Goal: Task Accomplishment & Management: Manage account settings

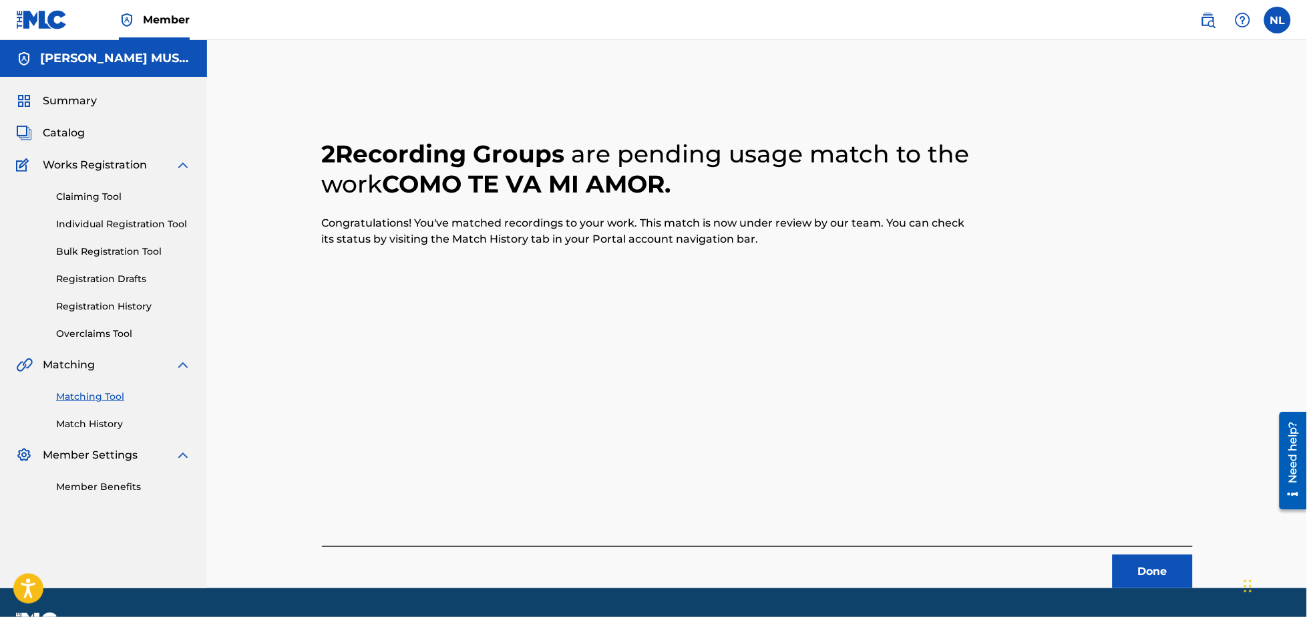
click at [150, 17] on span "Member" at bounding box center [166, 19] width 47 height 15
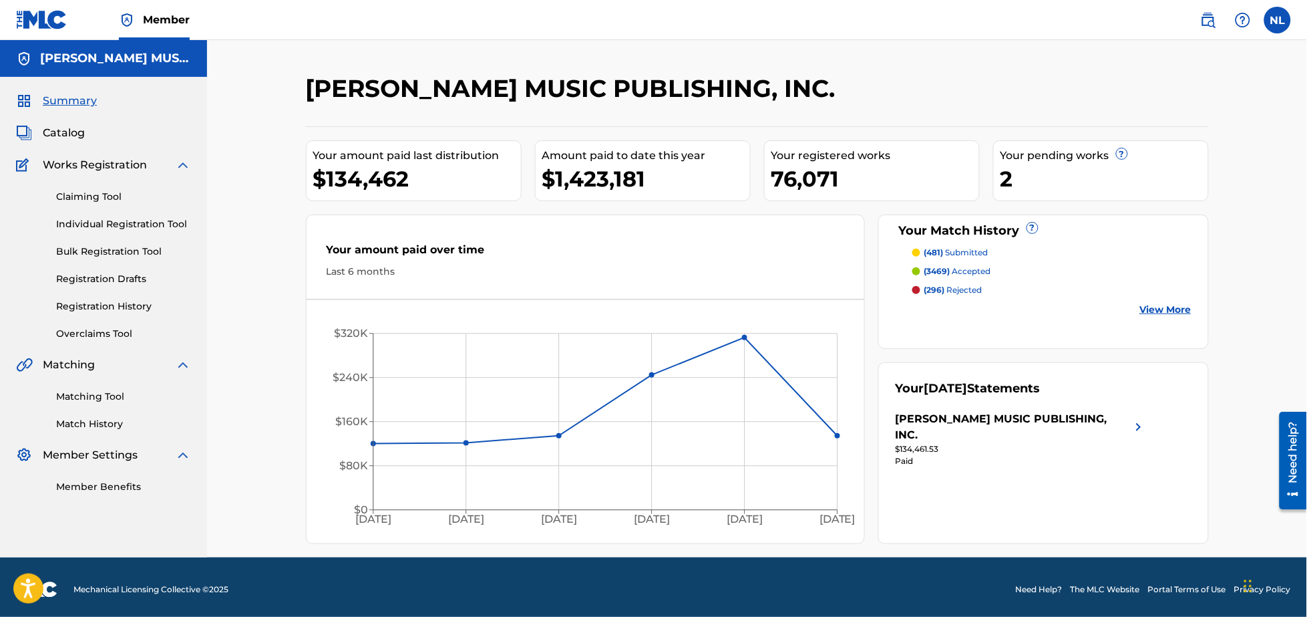
click at [1284, 22] on label at bounding box center [1278, 20] width 27 height 27
click at [1278, 20] on input "NL [DATE] Lindo [EMAIL_ADDRESS][DOMAIN_NAME] Notification Preferences Profile L…" at bounding box center [1278, 20] width 0 height 0
click at [1146, 190] on p "Log out" at bounding box center [1148, 189] width 31 height 12
click at [1278, 20] on input "NL [DATE] Lindo [EMAIL_ADDRESS][DOMAIN_NAME] Notification Preferences Profile L…" at bounding box center [1278, 20] width 0 height 0
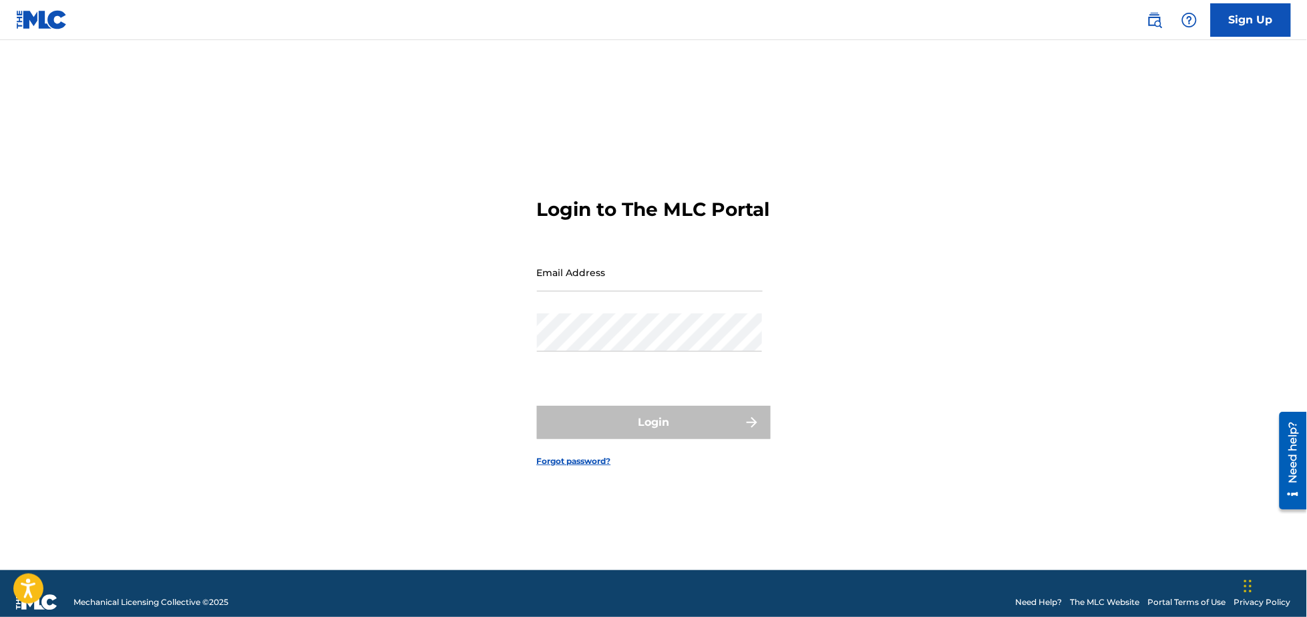
click at [570, 290] on input "Email Address" at bounding box center [650, 272] width 226 height 38
type input "[PERSON_NAME][EMAIL_ADDRESS][DOMAIN_NAME]"
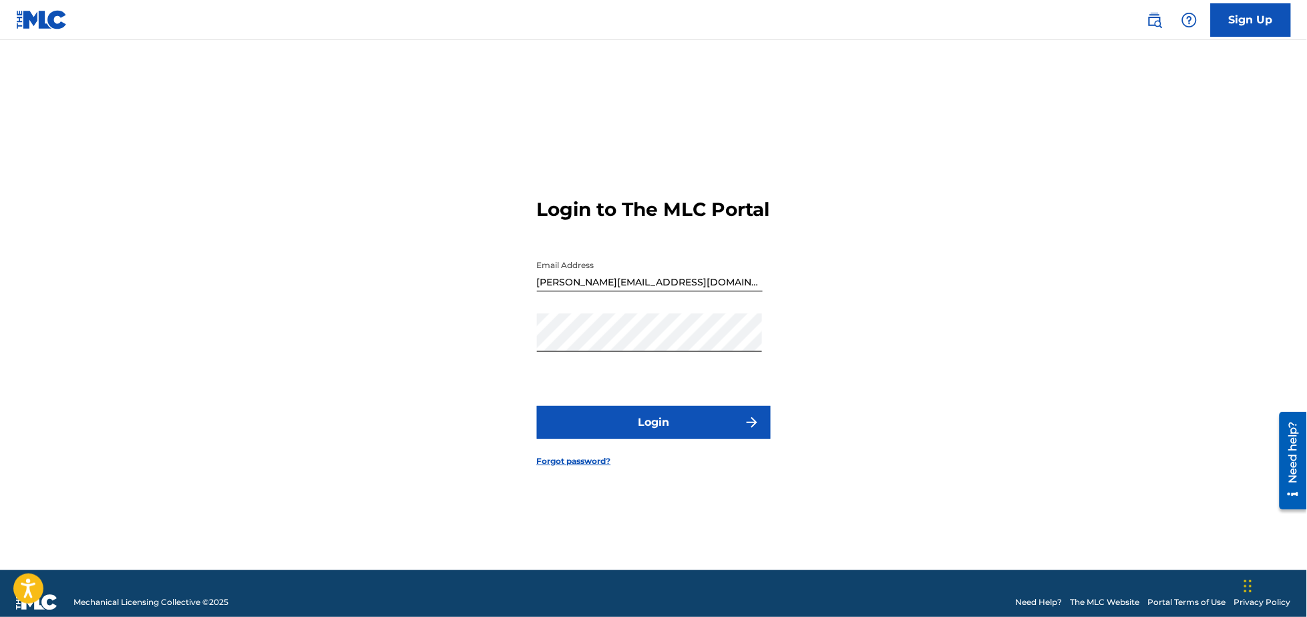
click at [663, 428] on button "Login" at bounding box center [654, 422] width 234 height 33
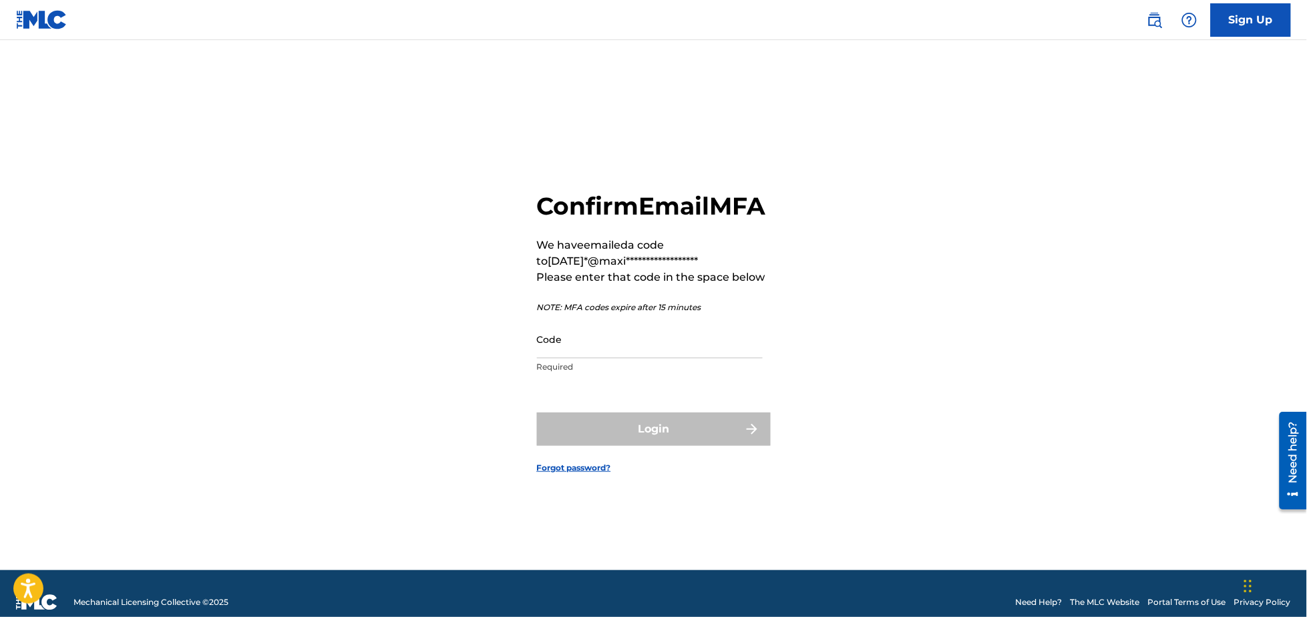
click at [546, 345] on input "Code" at bounding box center [650, 339] width 226 height 38
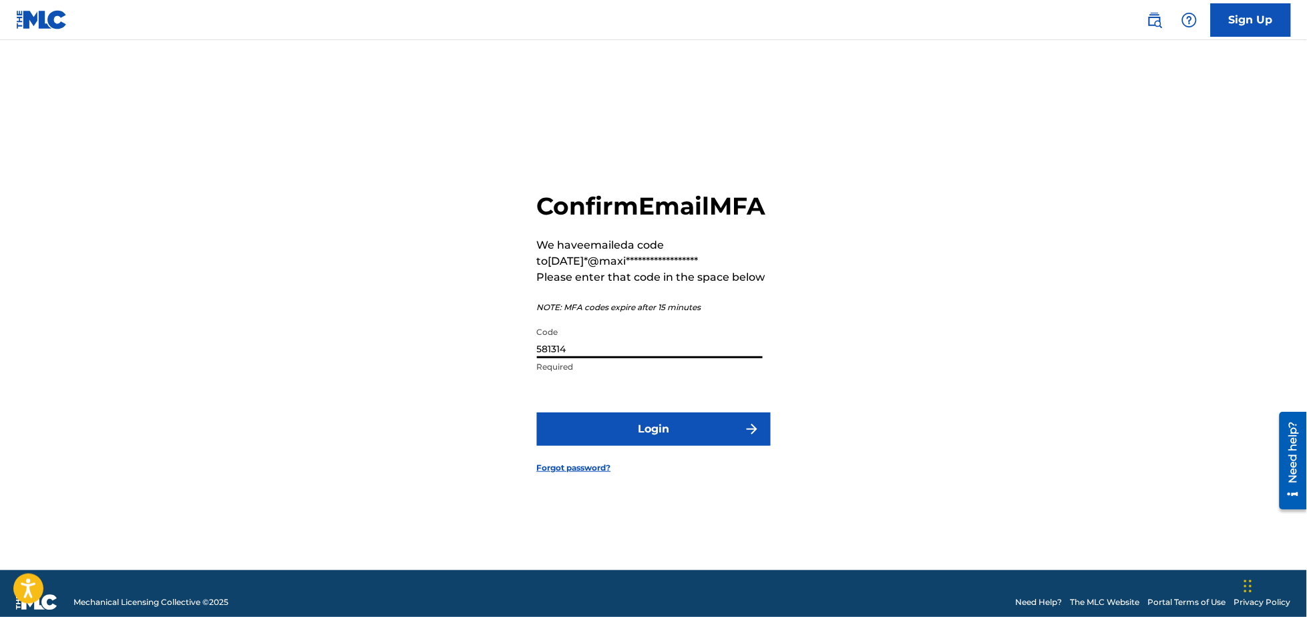
type input "581314"
click at [537, 412] on button "Login" at bounding box center [654, 428] width 234 height 33
